Goal: Information Seeking & Learning: Learn about a topic

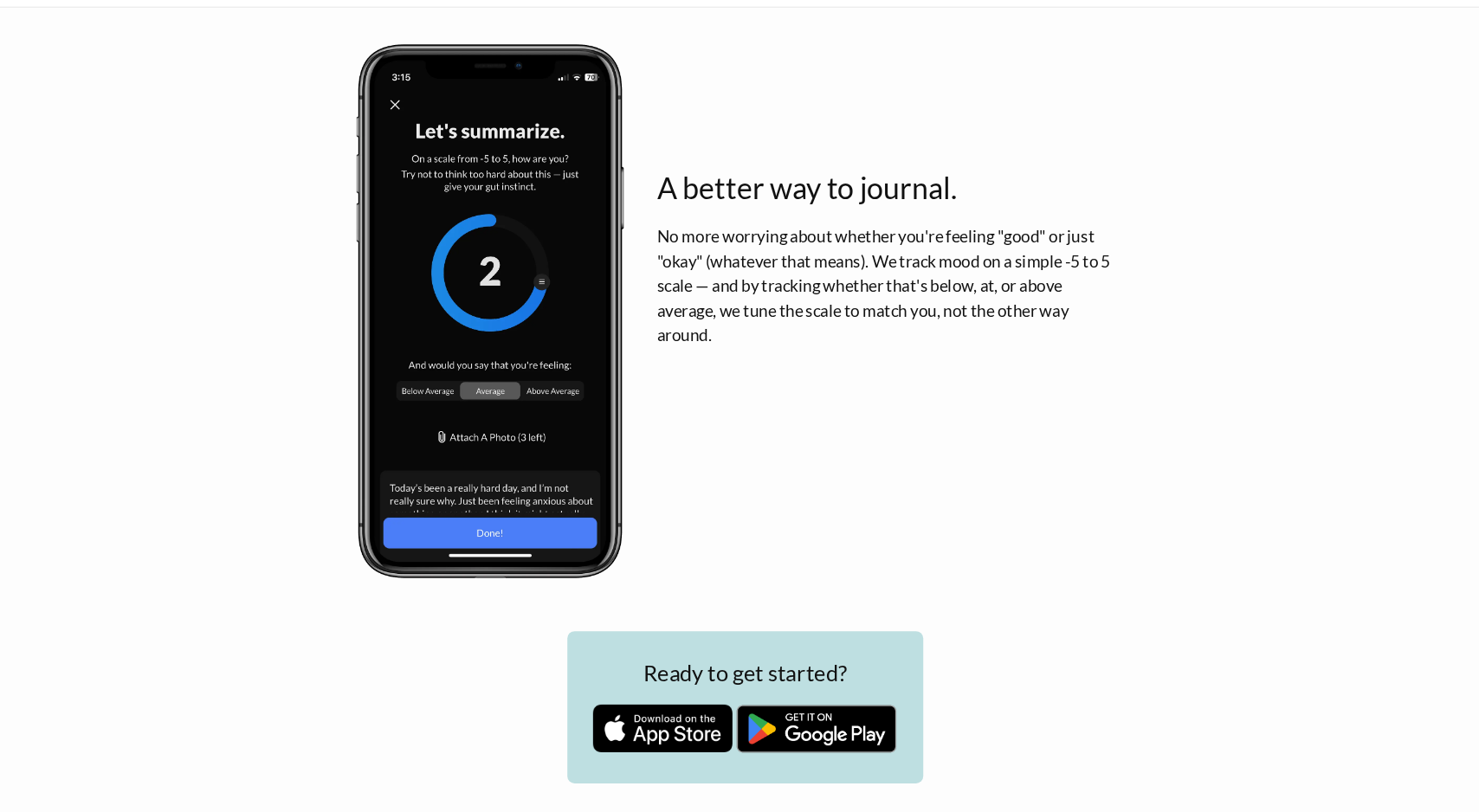
scroll to position [2333, 0]
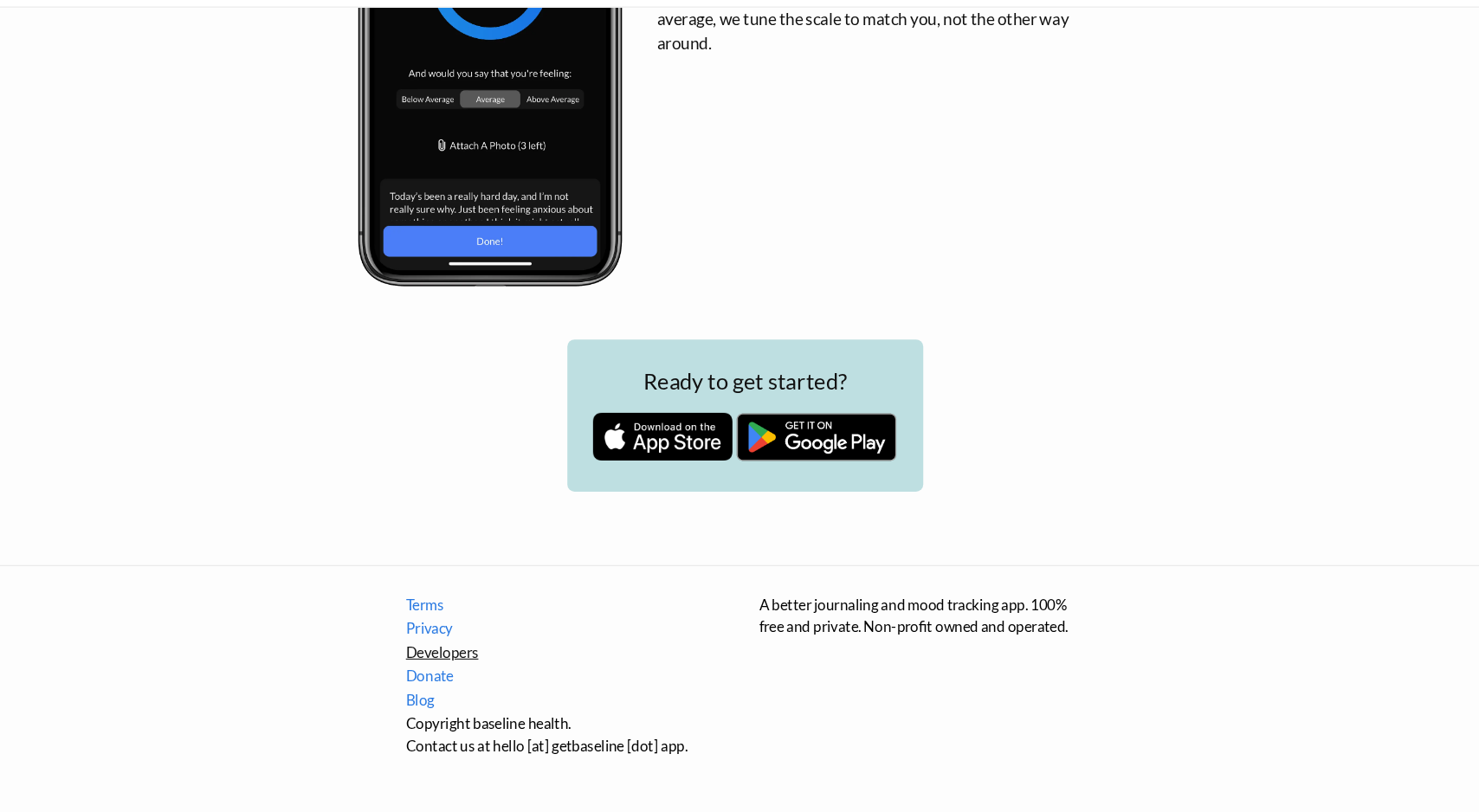
click at [453, 655] on link "Developers" at bounding box center [572, 662] width 307 height 21
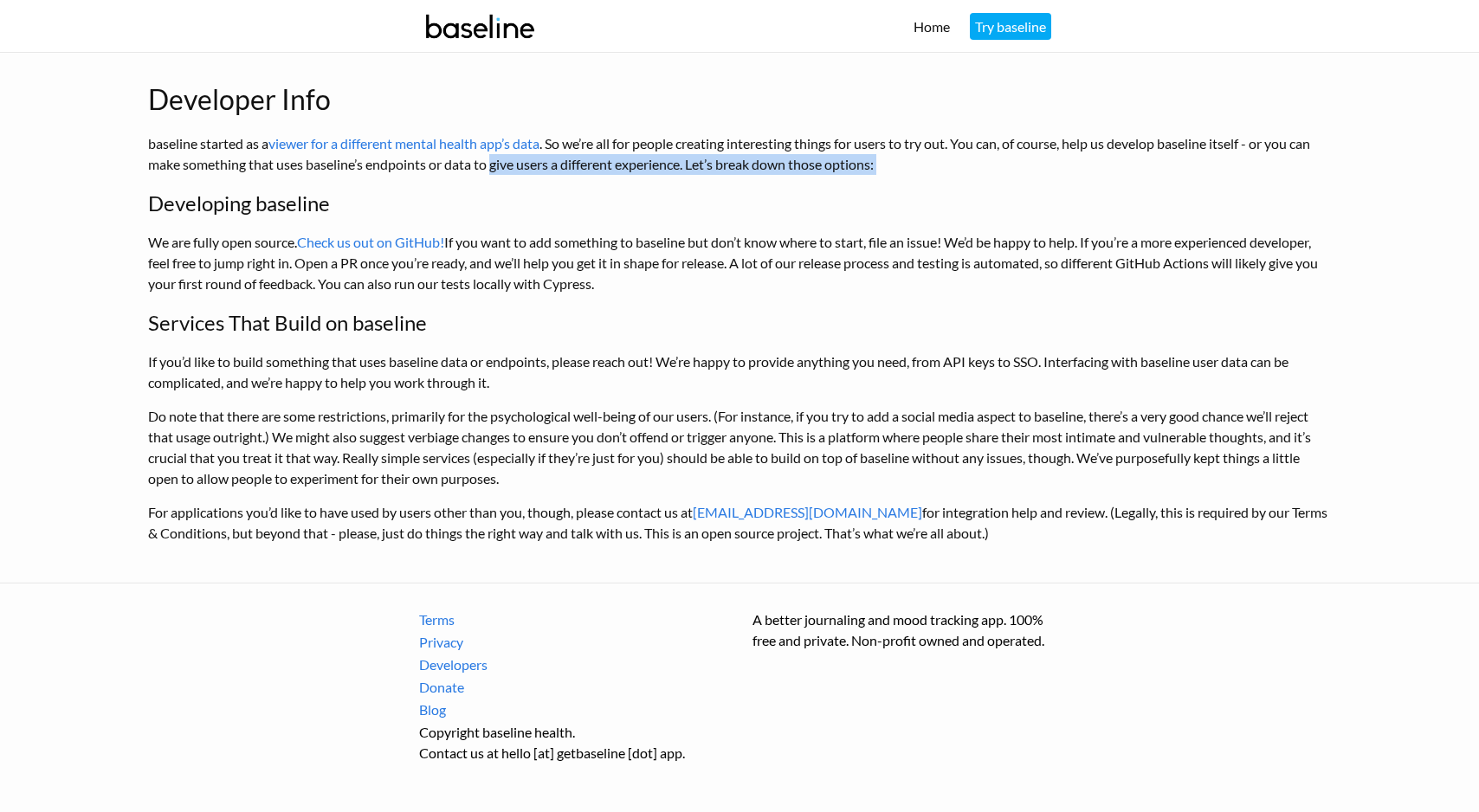
drag, startPoint x: 518, startPoint y: 165, endPoint x: 550, endPoint y: 182, distance: 36.2
click at [550, 182] on div "Developer Info baseline started as a viewer for a different mental health app’s…" at bounding box center [739, 311] width 1183 height 465
click at [537, 221] on div "Developer Info baseline started as a viewer for a different mental health app’s…" at bounding box center [739, 311] width 1183 height 465
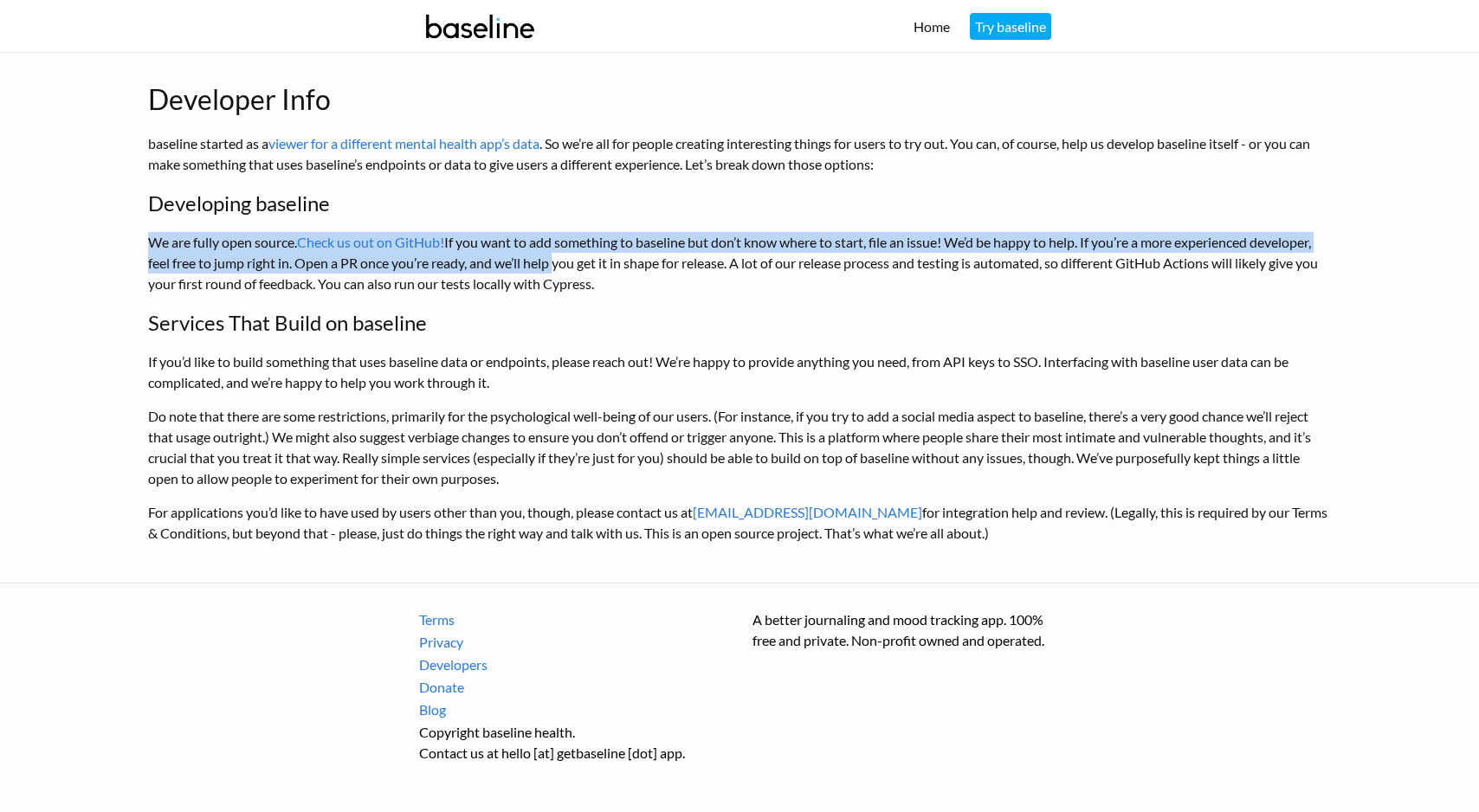
drag, startPoint x: 537, startPoint y: 221, endPoint x: 617, endPoint y: 267, distance: 92.3
click at [617, 267] on div "Developer Info baseline started as a viewer for a different mental health app’s…" at bounding box center [739, 311] width 1183 height 465
click at [427, 241] on link "Check us out on GitHub!" at bounding box center [370, 241] width 147 height 16
